Goal: Obtain resource: Obtain resource

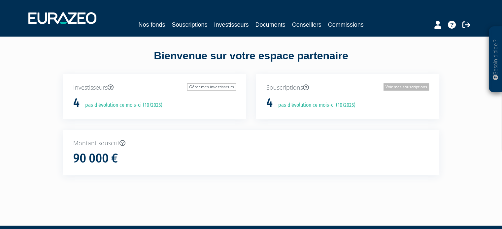
click at [396, 87] on link "Voir mes souscriptions" at bounding box center [407, 87] width 46 height 7
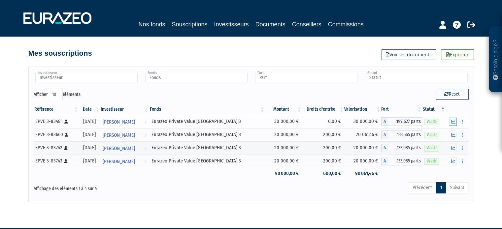
click at [453, 121] on icon "button" at bounding box center [453, 122] width 4 height 4
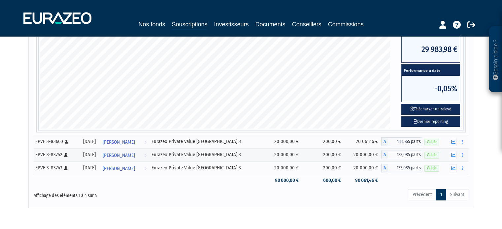
scroll to position [33, 0]
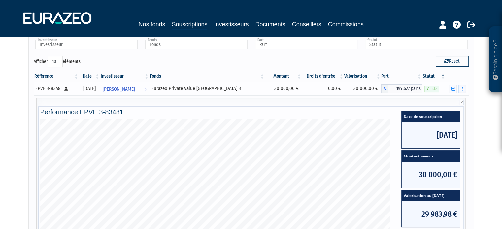
click at [465, 87] on button "button" at bounding box center [462, 89] width 8 height 8
click at [454, 101] on link "Documents" at bounding box center [447, 100] width 33 height 11
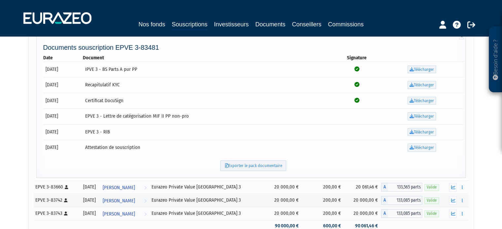
scroll to position [66, 0]
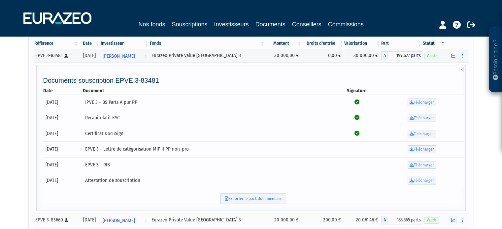
click at [415, 103] on link "Télécharger" at bounding box center [422, 103] width 28 height 8
click at [417, 115] on link "Télécharger" at bounding box center [422, 118] width 28 height 8
click at [419, 133] on link "Télécharger" at bounding box center [422, 134] width 28 height 8
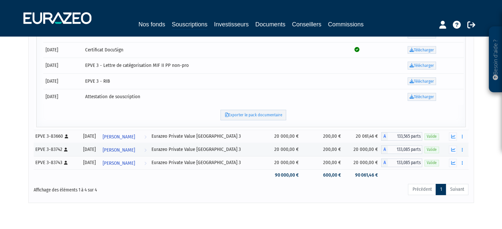
scroll to position [165, 0]
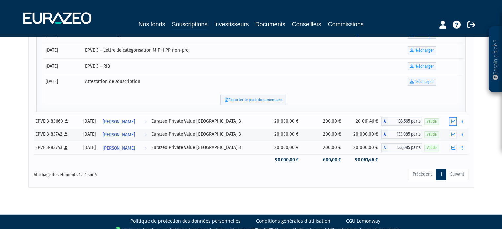
click at [452, 121] on icon "button" at bounding box center [453, 122] width 4 height 4
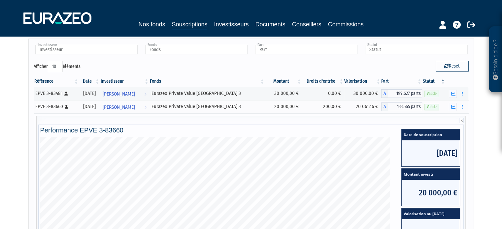
scroll to position [0, 0]
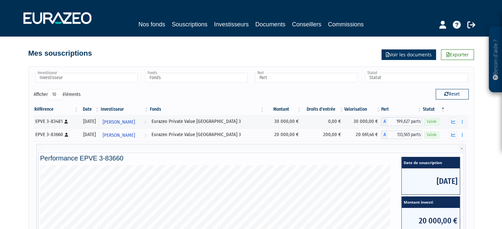
click at [413, 56] on link "Voir les documents" at bounding box center [409, 55] width 54 height 11
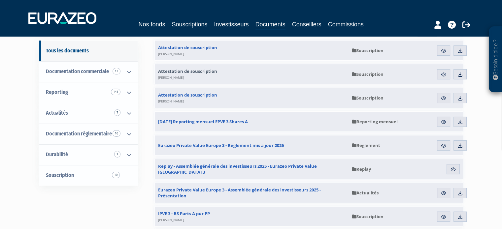
scroll to position [66, 0]
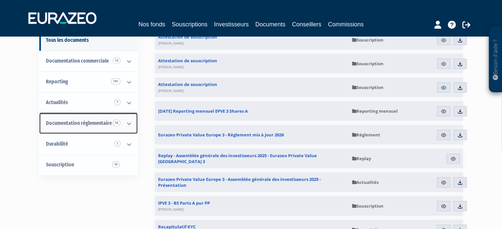
click at [129, 123] on icon at bounding box center [129, 124] width 17 height 20
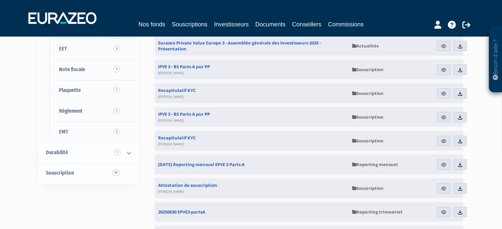
scroll to position [264, 0]
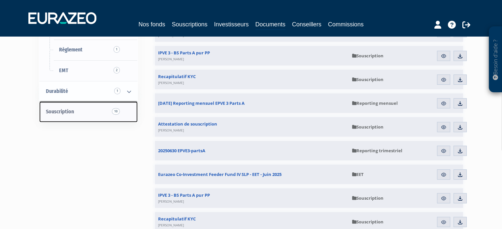
click at [78, 113] on link "Souscription 10" at bounding box center [88, 112] width 98 height 21
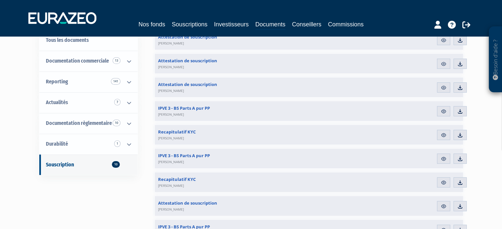
scroll to position [66, 0]
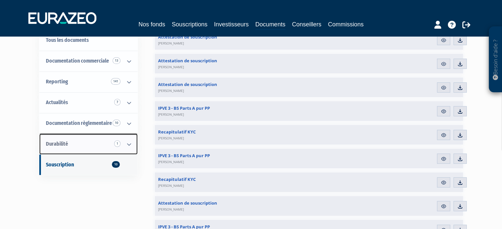
click at [69, 146] on link "Durabilité 1" at bounding box center [88, 144] width 98 height 21
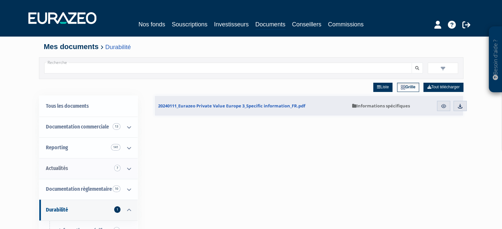
scroll to position [33, 0]
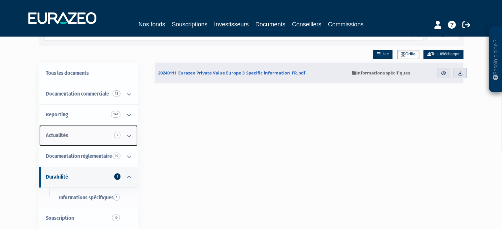
click at [69, 136] on link "Actualités 7" at bounding box center [88, 135] width 98 height 21
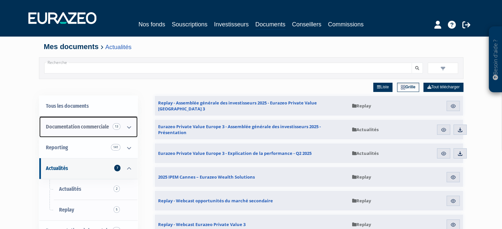
click at [87, 128] on span "Documentation commerciale 13" at bounding box center [77, 127] width 63 height 6
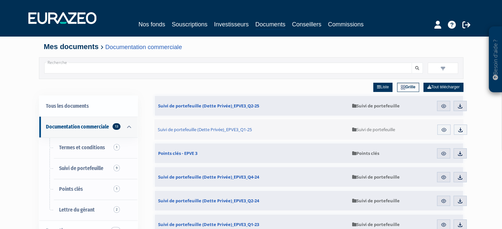
click at [263, 44] on h4 "Mes documents Documentation commerciale" at bounding box center [251, 47] width 415 height 8
click at [465, 25] on icon at bounding box center [467, 25] width 8 height 8
